Goal: Task Accomplishment & Management: Manage account settings

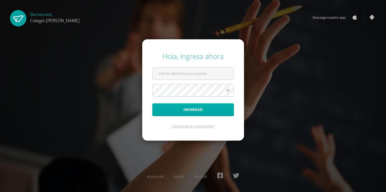
type input "imeldanoj@osoriosandoval.edu.gt"
click at [185, 110] on button "Ingresar" at bounding box center [193, 109] width 82 height 13
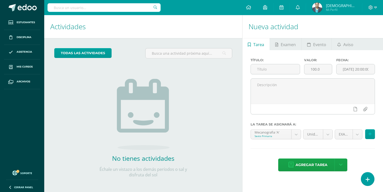
click at [322, 8] on img at bounding box center [317, 8] width 10 height 10
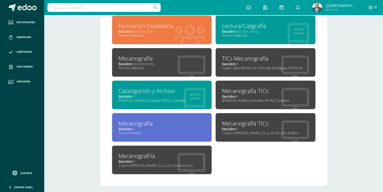
scroll to position [241, 0]
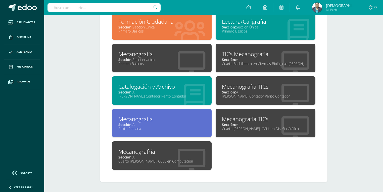
click at [228, 84] on div "Mecanografía TICs" at bounding box center [265, 86] width 87 height 8
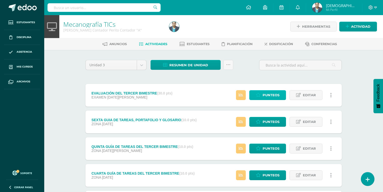
click at [269, 92] on span "Punteos" at bounding box center [271, 94] width 17 height 9
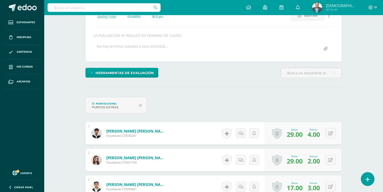
scroll to position [121, 0]
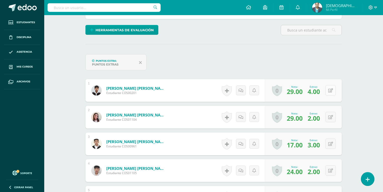
click at [332, 88] on icon at bounding box center [330, 90] width 5 height 4
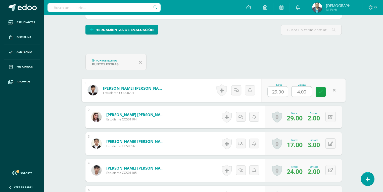
scroll to position [121, 0]
drag, startPoint x: 305, startPoint y: 89, endPoint x: 300, endPoint y: 89, distance: 4.5
click at [300, 89] on input "4.00" at bounding box center [302, 91] width 20 height 10
drag, startPoint x: 307, startPoint y: 89, endPoint x: 293, endPoint y: 90, distance: 14.2
click at [293, 90] on input "4.00" at bounding box center [302, 91] width 20 height 10
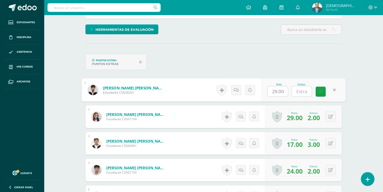
type input "5"
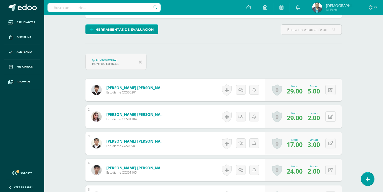
click at [332, 117] on icon at bounding box center [330, 116] width 5 height 4
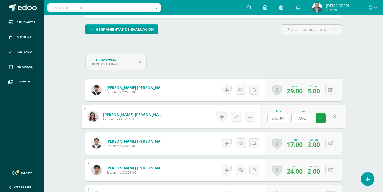
click at [310, 117] on input "2.00" at bounding box center [302, 118] width 20 height 10
drag, startPoint x: 310, startPoint y: 117, endPoint x: 298, endPoint y: 117, distance: 12.3
click at [298, 117] on input "2.00" at bounding box center [302, 118] width 20 height 10
type input "5"
click at [324, 118] on link at bounding box center [321, 118] width 10 height 10
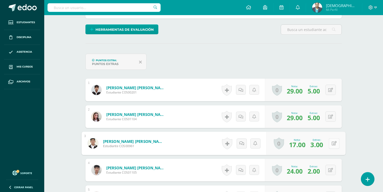
click at [332, 143] on icon at bounding box center [334, 143] width 5 height 4
click at [302, 143] on input "3.00" at bounding box center [302, 145] width 20 height 10
drag, startPoint x: 307, startPoint y: 143, endPoint x: 296, endPoint y: 144, distance: 10.4
click at [296, 144] on input "3.00" at bounding box center [302, 145] width 20 height 10
type input "5"
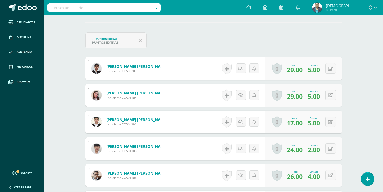
scroll to position [181, 0]
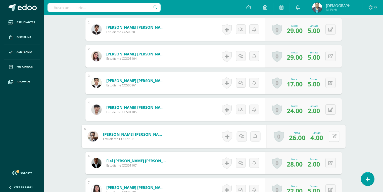
click at [332, 136] on icon at bounding box center [334, 136] width 5 height 4
drag, startPoint x: 308, startPoint y: 136, endPoint x: 294, endPoint y: 136, distance: 14.1
click at [294, 136] on input "4.00" at bounding box center [302, 137] width 20 height 10
click at [329, 113] on button at bounding box center [331, 109] width 10 height 10
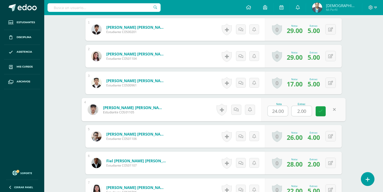
click at [309, 108] on input "2.00" at bounding box center [302, 111] width 20 height 10
drag, startPoint x: 309, startPoint y: 108, endPoint x: 296, endPoint y: 108, distance: 12.8
click at [296, 108] on input "2.00" at bounding box center [302, 111] width 20 height 10
type input "3"
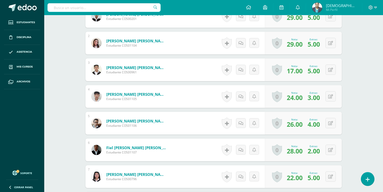
scroll to position [202, 0]
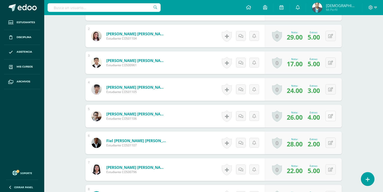
click at [331, 114] on button at bounding box center [331, 116] width 10 height 10
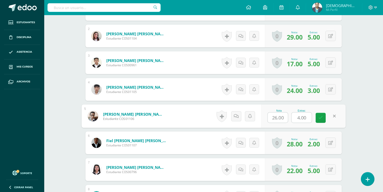
drag, startPoint x: 306, startPoint y: 116, endPoint x: 295, endPoint y: 116, distance: 11.3
click at [295, 116] on input "4.00" at bounding box center [302, 117] width 20 height 10
type input "5"
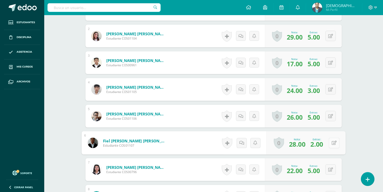
click at [331, 142] on button at bounding box center [334, 142] width 11 height 11
click at [309, 145] on input "2.00" at bounding box center [302, 144] width 20 height 10
drag, startPoint x: 309, startPoint y: 145, endPoint x: 292, endPoint y: 143, distance: 16.7
click at [292, 143] on input "2.00" at bounding box center [302, 144] width 20 height 10
type input "5"
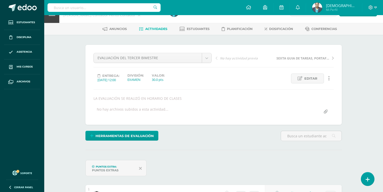
scroll to position [11, 0]
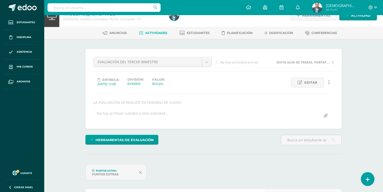
click at [159, 34] on span "Actividades" at bounding box center [156, 33] width 22 height 4
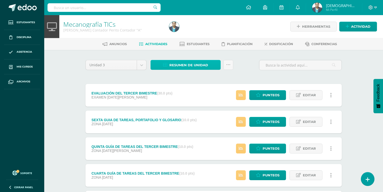
click at [179, 63] on span "Resumen de unidad" at bounding box center [188, 64] width 39 height 9
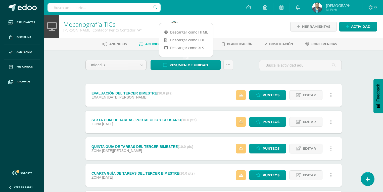
click at [227, 29] on div at bounding box center [221, 26] width 108 height 23
click at [202, 42] on span "Estudiantes" at bounding box center [198, 44] width 23 height 4
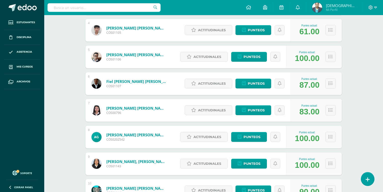
scroll to position [138, 0]
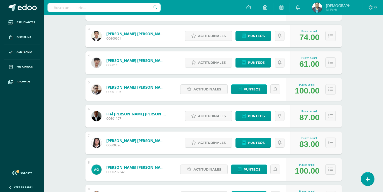
click at [322, 9] on img at bounding box center [317, 8] width 10 height 10
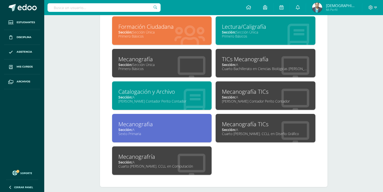
scroll to position [241, 0]
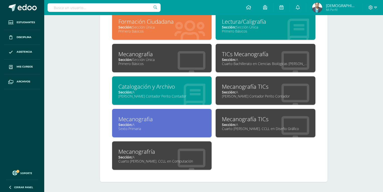
click at [143, 94] on div "[PERSON_NAME] Contador Perito Contador" at bounding box center [161, 96] width 87 height 5
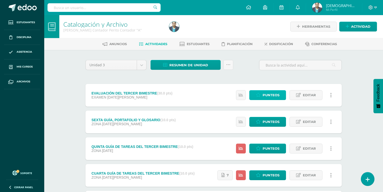
click at [271, 94] on span "Punteos" at bounding box center [271, 94] width 17 height 9
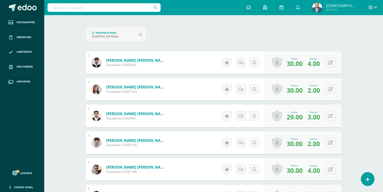
scroll to position [159, 0]
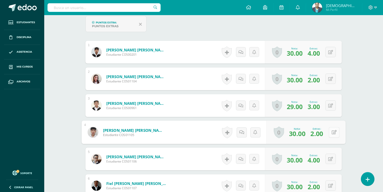
click at [331, 130] on button at bounding box center [334, 132] width 11 height 11
drag, startPoint x: 307, startPoint y: 133, endPoint x: 295, endPoint y: 133, distance: 11.3
click at [295, 133] on input "2.00" at bounding box center [302, 133] width 20 height 10
type input "3"
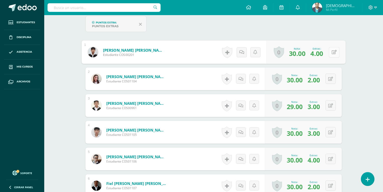
click at [330, 50] on button at bounding box center [334, 52] width 11 height 11
drag, startPoint x: 308, startPoint y: 52, endPoint x: 298, endPoint y: 52, distance: 9.8
click at [298, 52] on input "4.00" at bounding box center [302, 54] width 20 height 10
type input "5"
click at [332, 79] on icon at bounding box center [330, 79] width 5 height 4
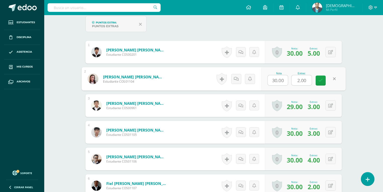
click at [306, 77] on input "2.00" at bounding box center [302, 80] width 20 height 10
drag, startPoint x: 308, startPoint y: 78, endPoint x: 294, endPoint y: 78, distance: 14.1
click at [294, 78] on input "2.00" at bounding box center [302, 80] width 20 height 10
type input "5"
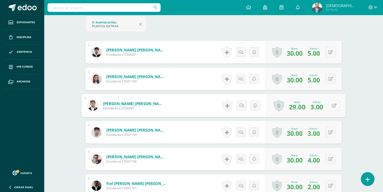
click at [332, 107] on icon at bounding box center [334, 105] width 5 height 4
click at [310, 105] on input "3.00" at bounding box center [302, 107] width 20 height 10
drag, startPoint x: 309, startPoint y: 105, endPoint x: 295, endPoint y: 104, distance: 13.8
click at [295, 104] on input "3.00" at bounding box center [302, 107] width 20 height 10
type input "5"
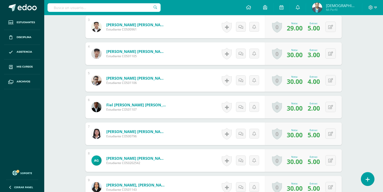
scroll to position [239, 0]
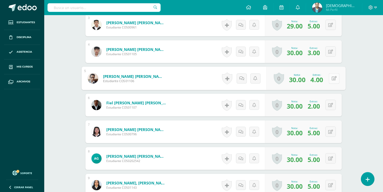
click at [331, 79] on button at bounding box center [334, 78] width 11 height 11
drag, startPoint x: 306, startPoint y: 78, endPoint x: 297, endPoint y: 78, distance: 8.3
click at [297, 78] on input "4.00" at bounding box center [302, 80] width 20 height 10
type input "5"
click at [329, 105] on button at bounding box center [331, 105] width 10 height 10
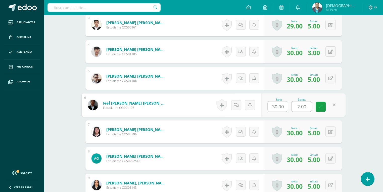
click at [310, 105] on input "2.00" at bounding box center [302, 106] width 20 height 10
drag, startPoint x: 307, startPoint y: 105, endPoint x: 297, endPoint y: 105, distance: 10.1
click at [297, 105] on input "2.00" at bounding box center [302, 106] width 20 height 10
type input "5"
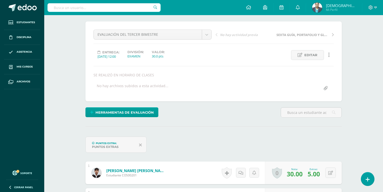
scroll to position [0, 0]
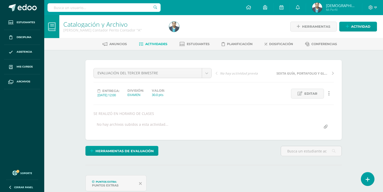
click at [157, 42] on span "Actividades" at bounding box center [156, 44] width 22 height 4
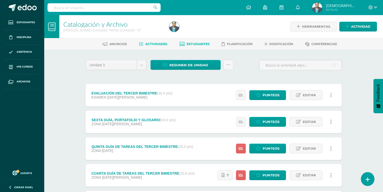
click at [197, 45] on span "Estudiantes" at bounding box center [198, 44] width 23 height 4
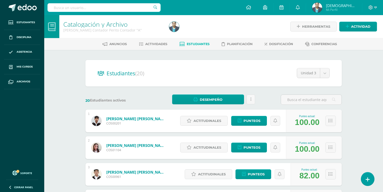
click at [195, 44] on span "Estudiantes" at bounding box center [198, 44] width 23 height 4
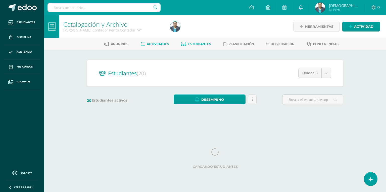
click at [153, 45] on span "Actividades" at bounding box center [158, 44] width 22 height 4
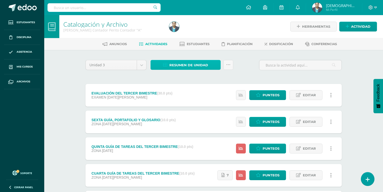
click at [181, 62] on span "Resumen de unidad" at bounding box center [188, 64] width 39 height 9
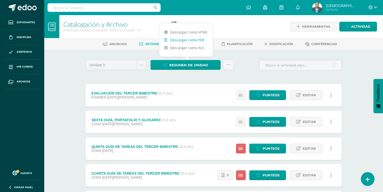
click at [189, 39] on link "Descargar como PDF" at bounding box center [186, 40] width 54 height 8
click at [281, 42] on span "Dosificación" at bounding box center [281, 44] width 24 height 4
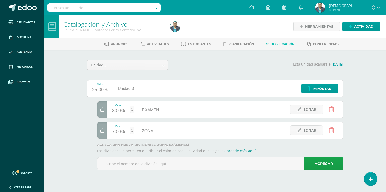
click at [281, 44] on span "Dosificación" at bounding box center [283, 44] width 24 height 4
click at [155, 44] on span "Actividades" at bounding box center [158, 44] width 22 height 4
